Goal: Task Accomplishment & Management: Use online tool/utility

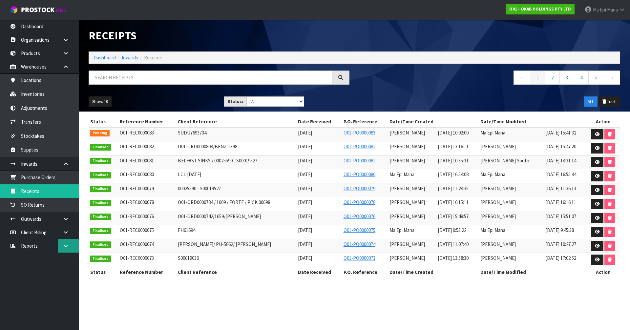
click at [67, 246] on icon at bounding box center [66, 245] width 6 height 5
click at [59, 275] on link "CWL" at bounding box center [39, 272] width 79 height 13
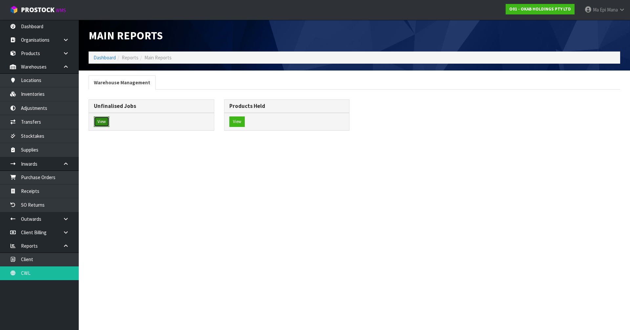
click at [98, 123] on button "View" at bounding box center [101, 121] width 15 height 11
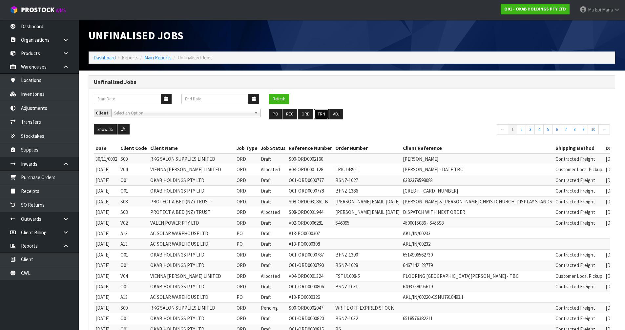
click at [319, 112] on button "TRN" at bounding box center [321, 114] width 15 height 11
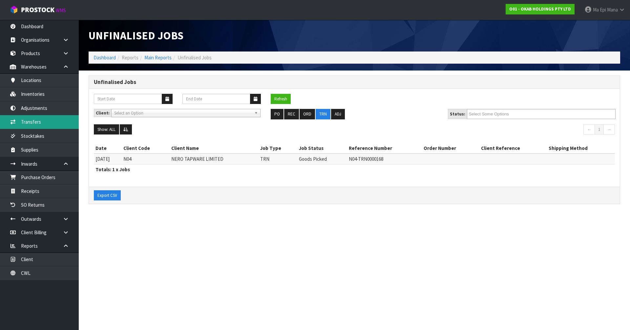
click at [61, 125] on link "Transfers" at bounding box center [39, 121] width 79 height 13
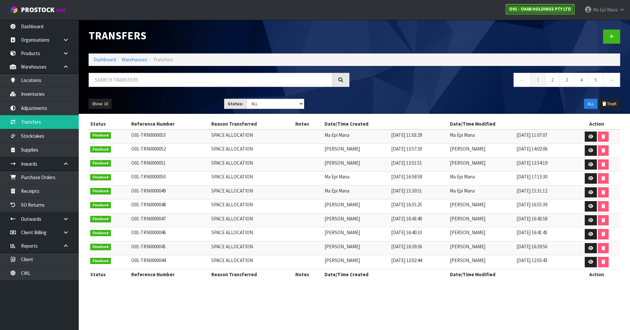
click at [548, 14] on link "O01 - OKAB HOLDINGS PTY LTD" at bounding box center [540, 9] width 69 height 11
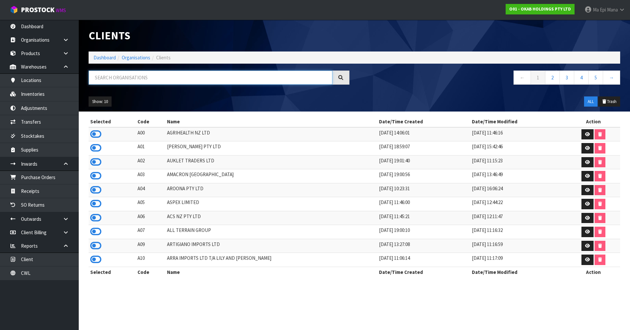
click at [223, 78] on input "text" at bounding box center [211, 78] width 244 height 14
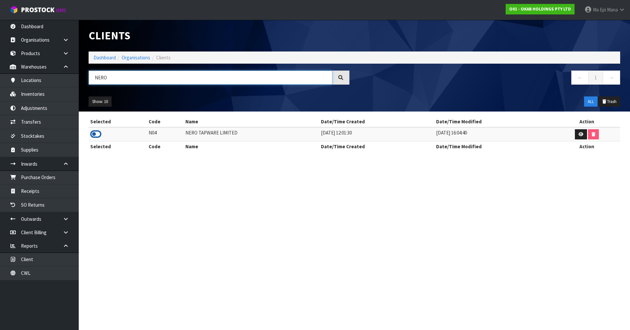
type input "NERO"
click at [94, 132] on icon at bounding box center [95, 134] width 11 height 10
click at [49, 125] on link "Transfers" at bounding box center [39, 121] width 79 height 13
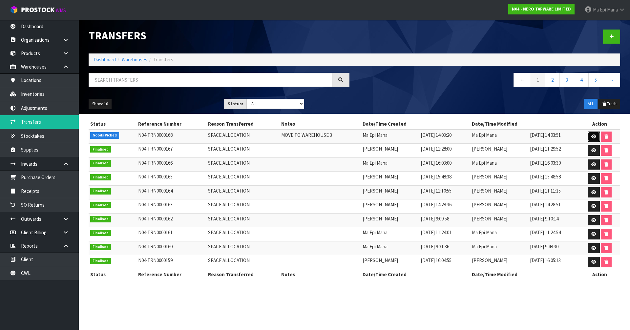
click at [593, 135] on icon at bounding box center [593, 137] width 5 height 4
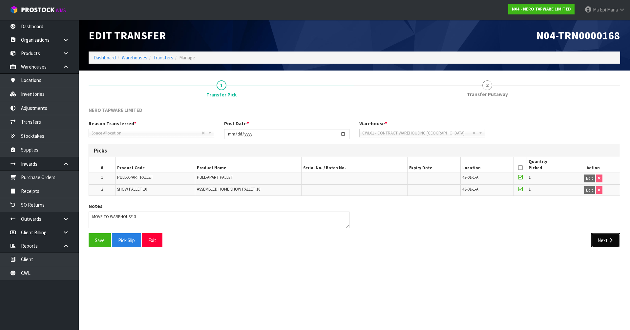
click at [600, 237] on button "Next" at bounding box center [605, 240] width 29 height 14
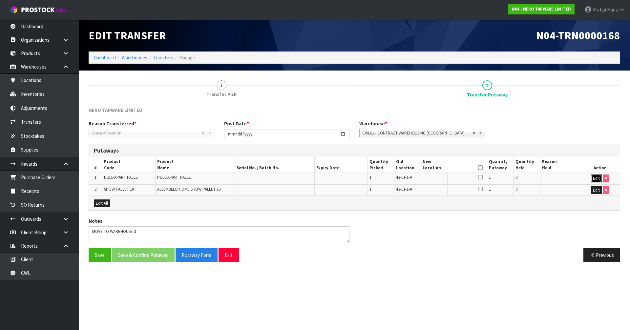
click at [595, 178] on button "Edit" at bounding box center [596, 179] width 11 height 8
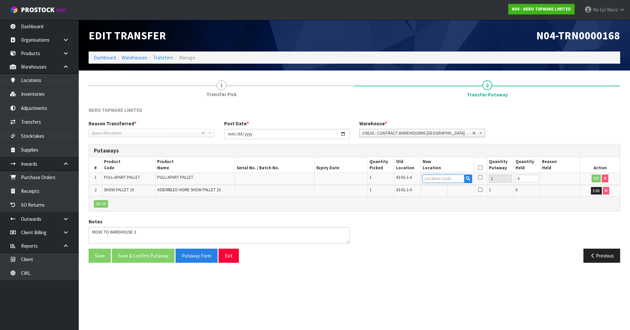
click at [452, 179] on input "text" at bounding box center [444, 179] width 42 height 8
click at [443, 132] on span "CWL01 - CONTRACT WAREHOUSING [GEOGRAPHIC_DATA]" at bounding box center [417, 133] width 110 height 8
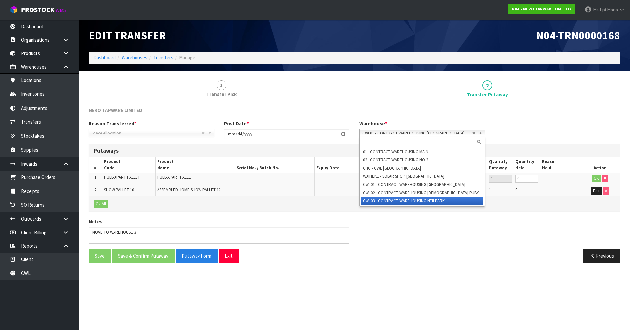
click at [434, 200] on li "CWL03 - CONTRACT WAREHOUSING NEILPARK" at bounding box center [422, 201] width 122 height 8
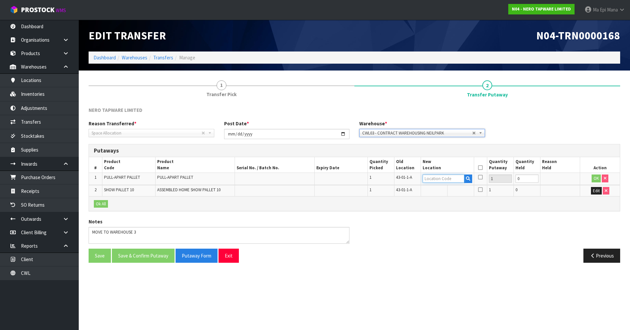
click at [442, 181] on input "text" at bounding box center [444, 179] width 42 height 8
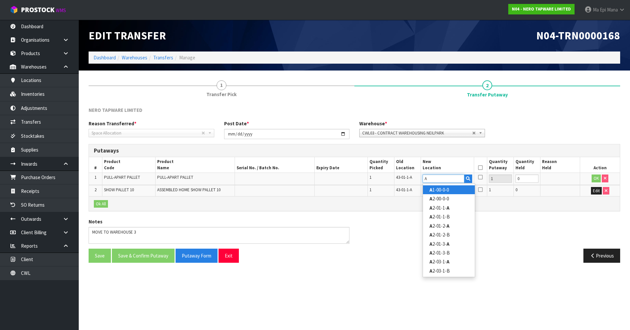
type input "A"
click at [446, 191] on link "A 1-00-0-0" at bounding box center [449, 189] width 52 height 9
type input "A1-00-0-0"
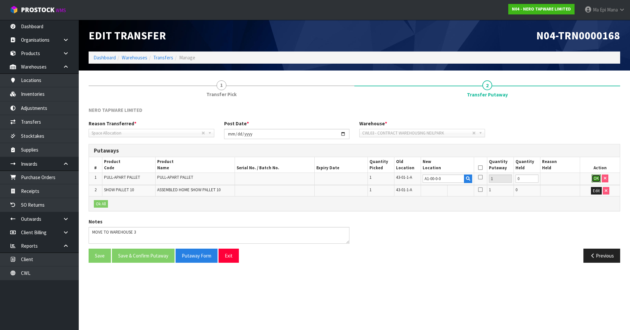
click at [594, 175] on button "OK" at bounding box center [596, 179] width 9 height 8
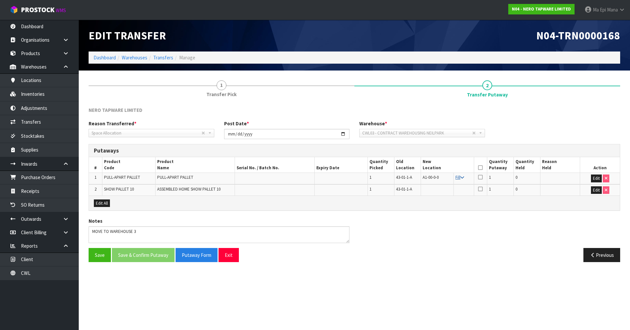
click at [462, 176] on icon at bounding box center [462, 178] width 4 height 4
click at [481, 168] on icon at bounding box center [480, 168] width 5 height 0
click at [133, 255] on button "Save & Confirm Putaway" at bounding box center [143, 255] width 63 height 14
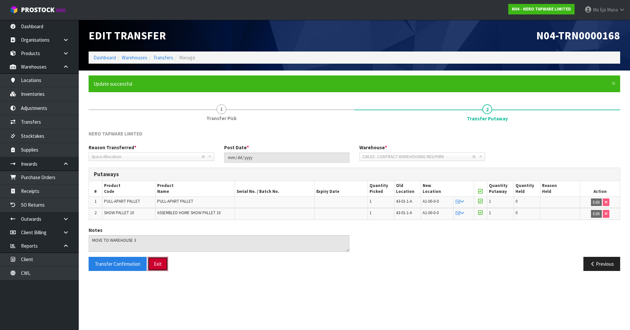
click at [159, 264] on button "Exit" at bounding box center [158, 264] width 20 height 14
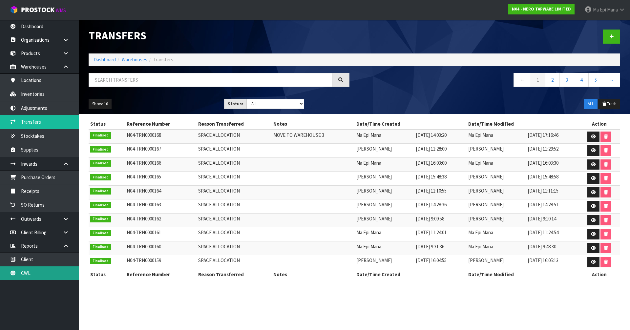
click at [39, 271] on link "CWL" at bounding box center [39, 272] width 79 height 13
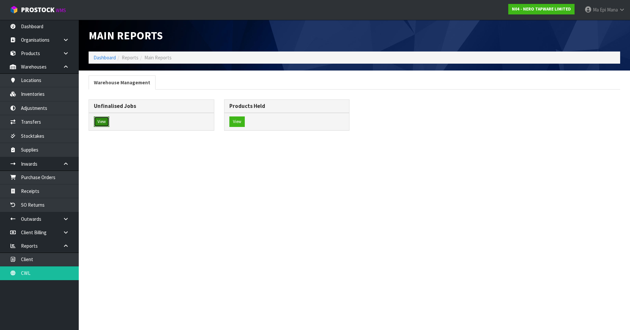
click at [105, 120] on button "View" at bounding box center [101, 121] width 15 height 11
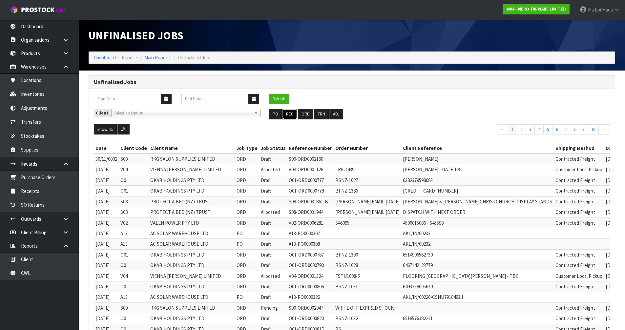
click at [293, 114] on button "REC" at bounding box center [290, 114] width 15 height 11
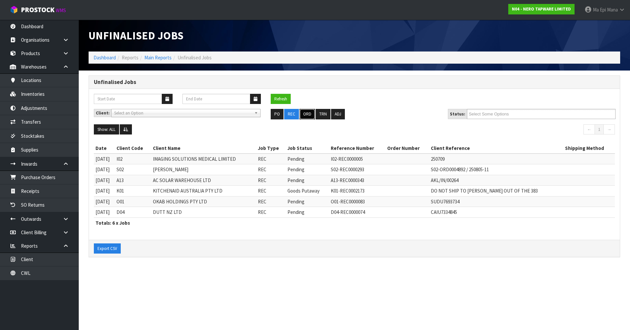
click at [306, 114] on button "ORD" at bounding box center [307, 114] width 15 height 11
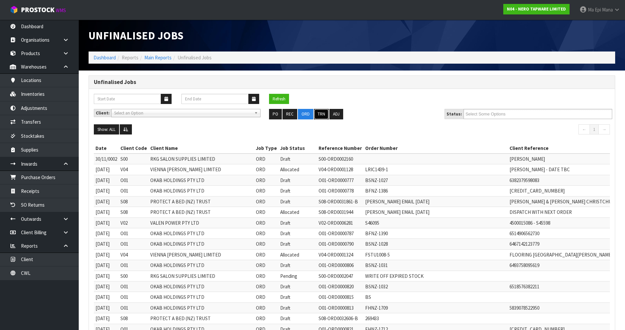
click at [325, 114] on button "TRN" at bounding box center [321, 114] width 15 height 11
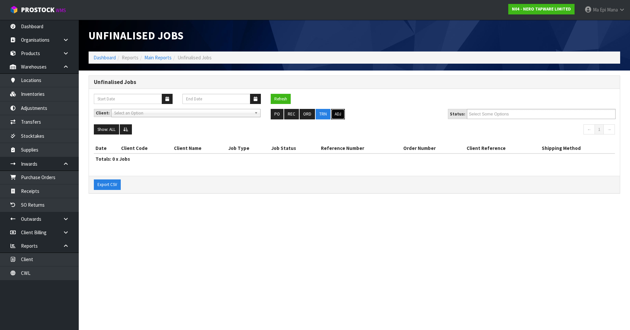
click at [334, 113] on button "ADJ" at bounding box center [338, 114] width 14 height 11
click at [325, 114] on button "TRN" at bounding box center [323, 114] width 15 height 11
click at [309, 113] on button "ORD" at bounding box center [307, 114] width 15 height 11
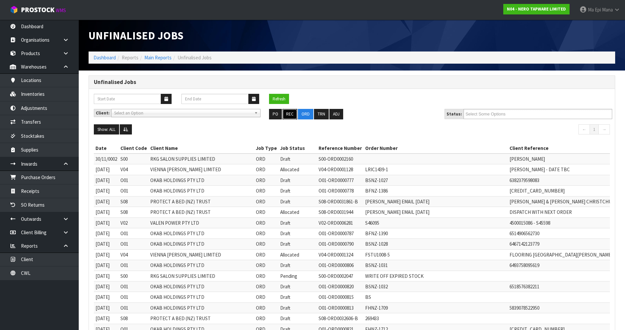
click at [293, 113] on button "REC" at bounding box center [290, 114] width 15 height 11
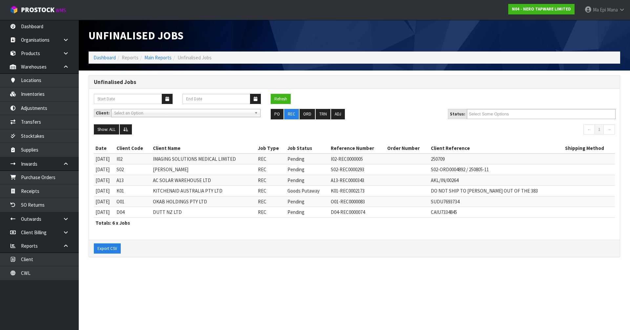
click at [269, 114] on div "PO REC ORD TRN ADJ" at bounding box center [354, 114] width 177 height 11
click at [275, 114] on button "PO" at bounding box center [277, 114] width 13 height 11
